Goal: Find specific page/section: Find specific page/section

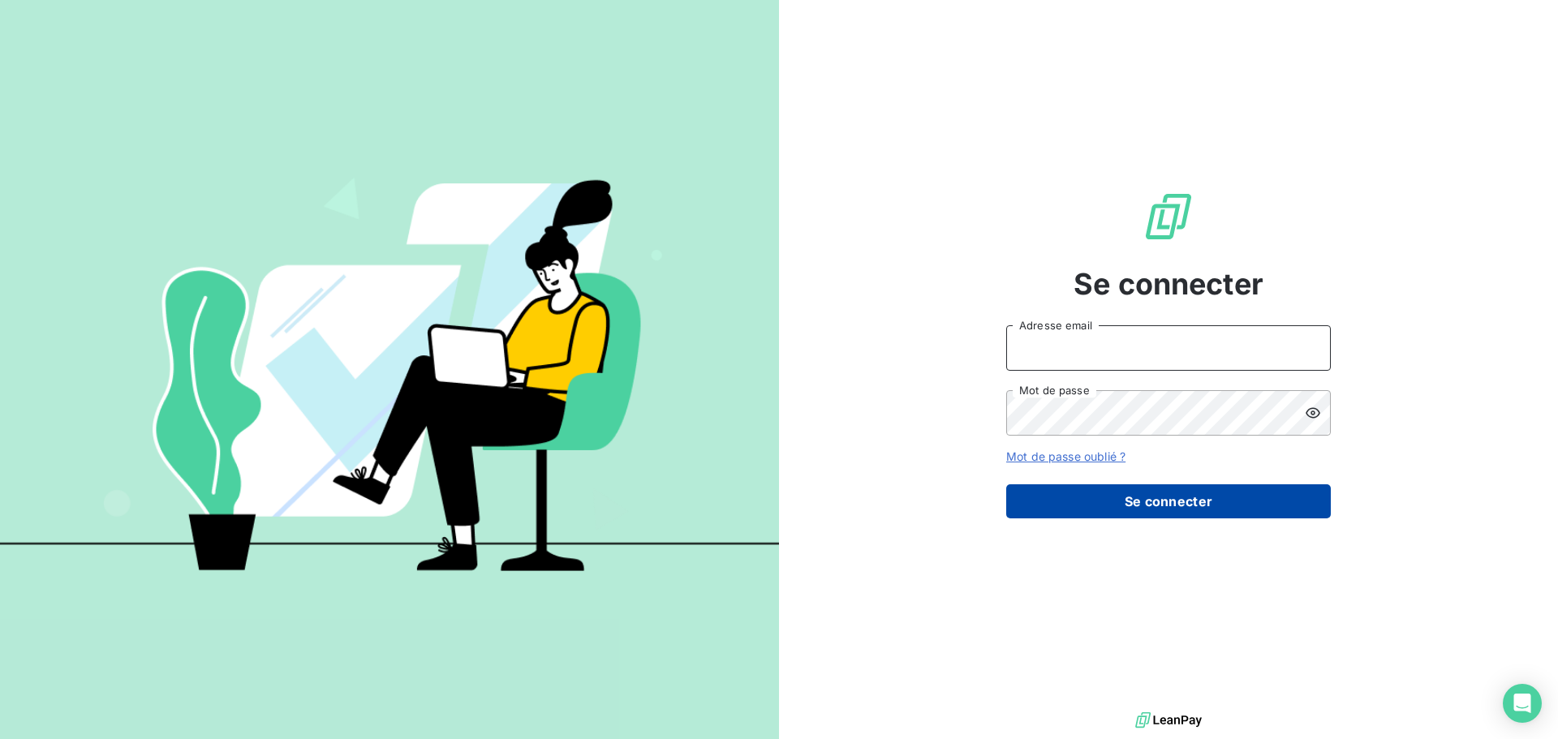
type input "[EMAIL_ADDRESS][DOMAIN_NAME]"
click at [1173, 493] on button "Se connecter" at bounding box center [1168, 501] width 325 height 34
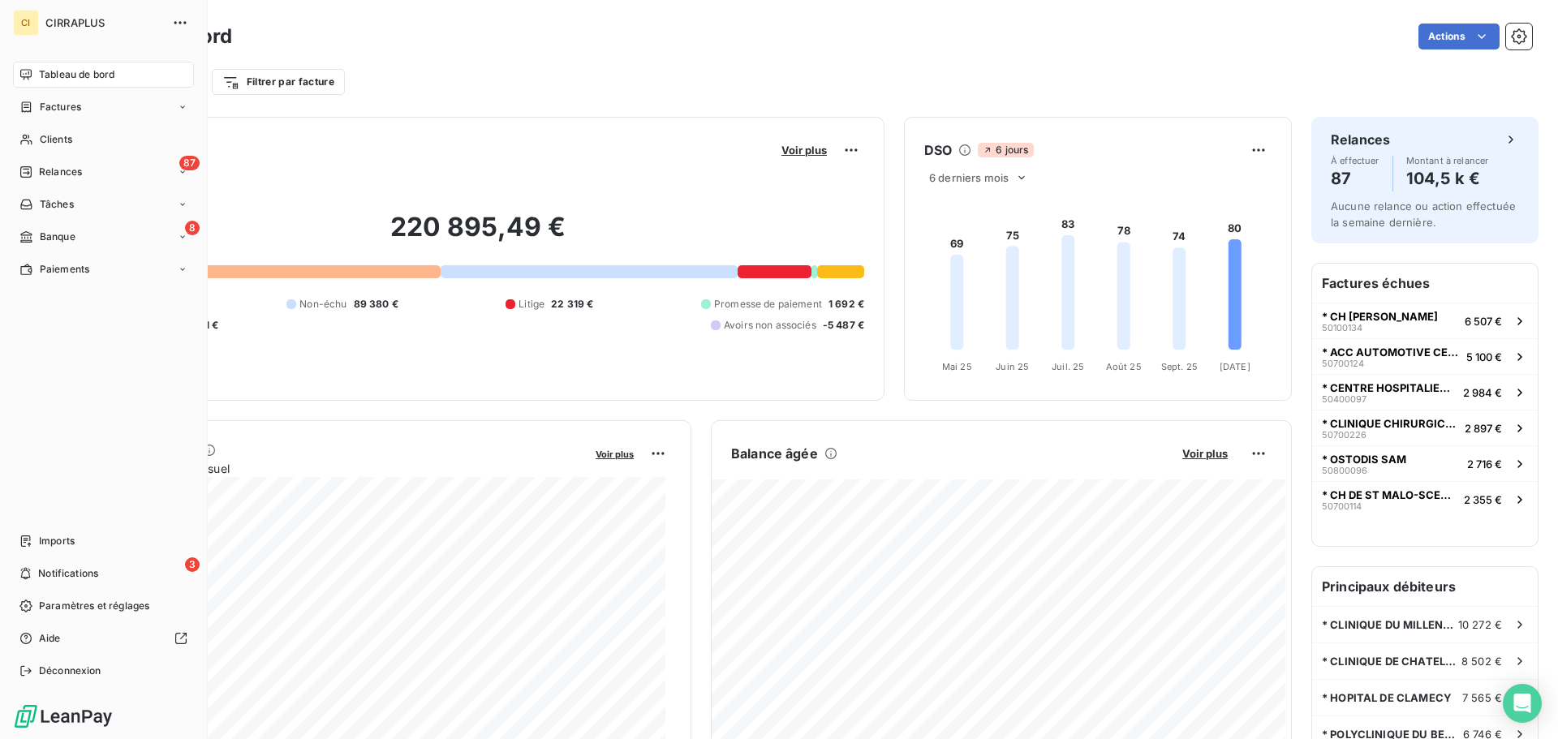
drag, startPoint x: 60, startPoint y: 141, endPoint x: 316, endPoint y: 96, distance: 260.4
click at [64, 136] on span "Clients" at bounding box center [56, 139] width 32 height 15
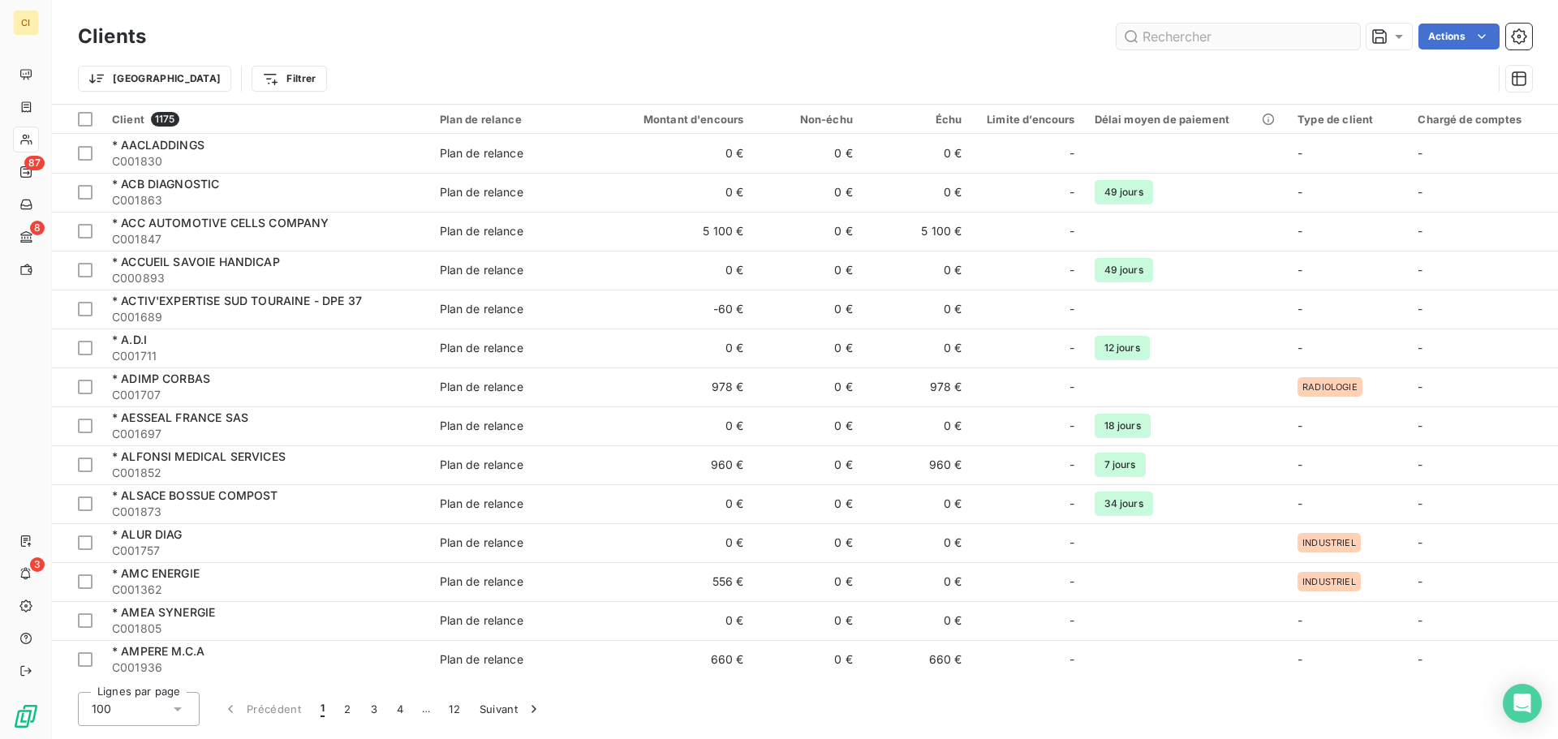
click at [1249, 40] on input "text" at bounding box center [1237, 37] width 243 height 26
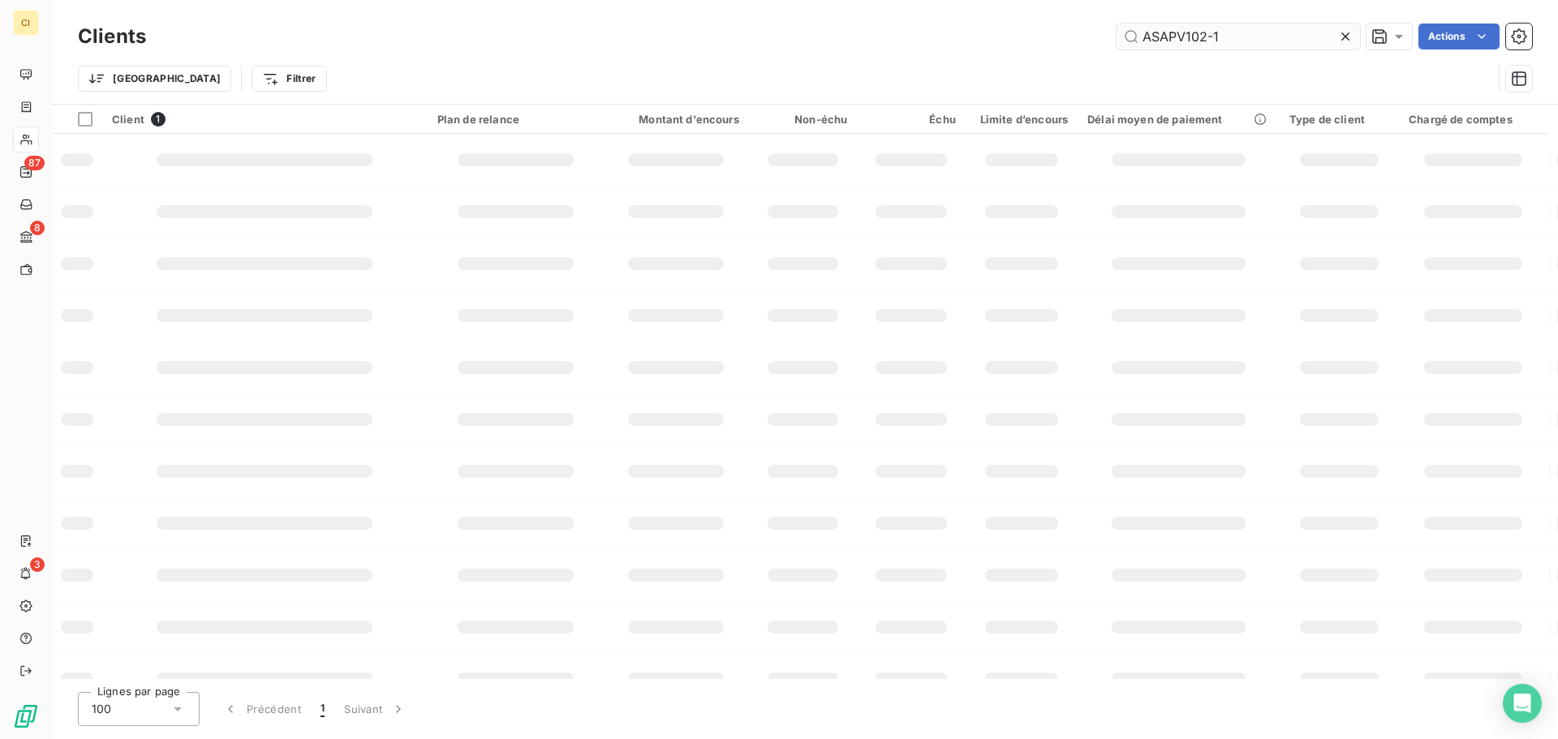
type input "ASAPV102-1"
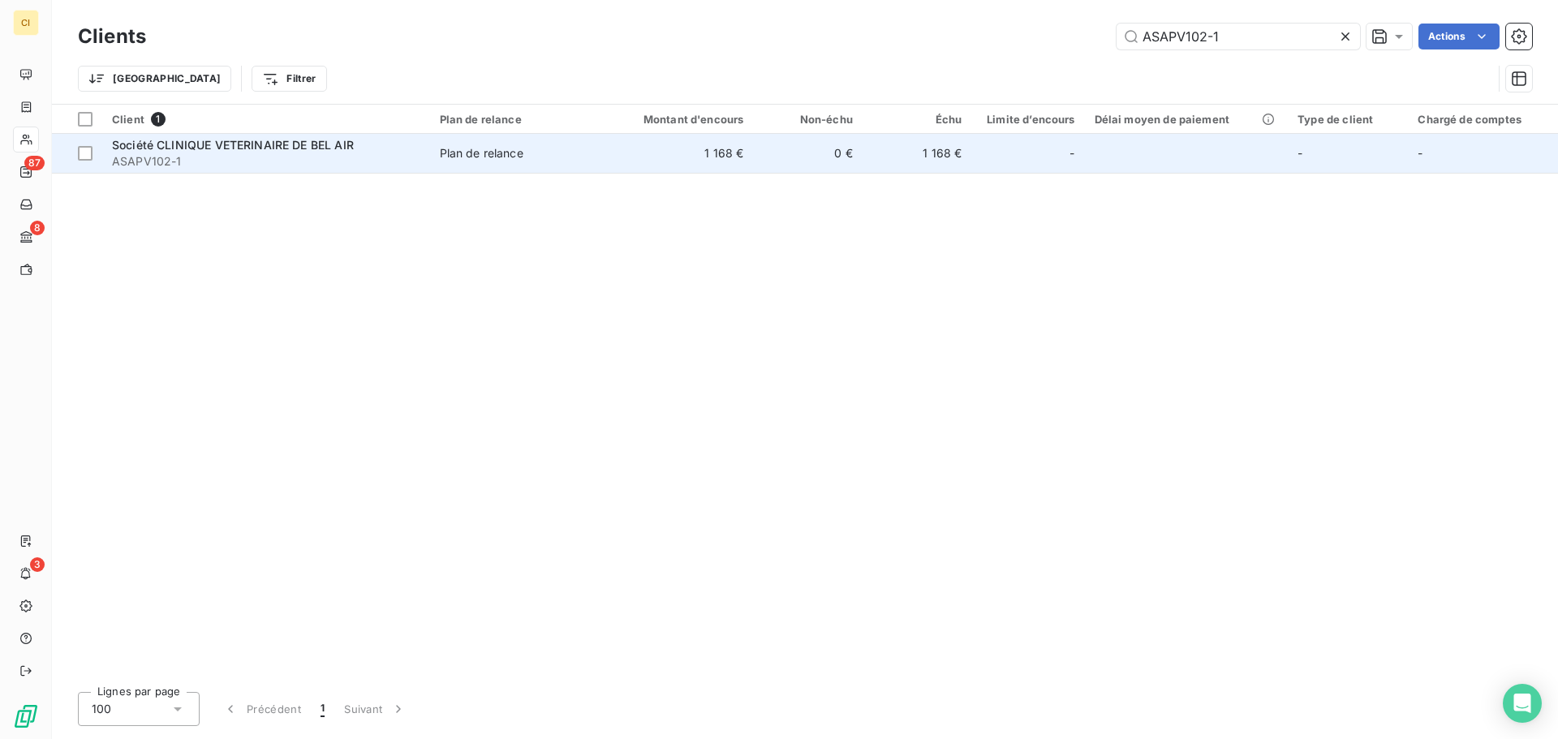
click at [221, 137] on div "Société CLINIQUE VETERINAIRE DE BEL AIR" at bounding box center [266, 145] width 308 height 16
